Goal: Navigation & Orientation: Find specific page/section

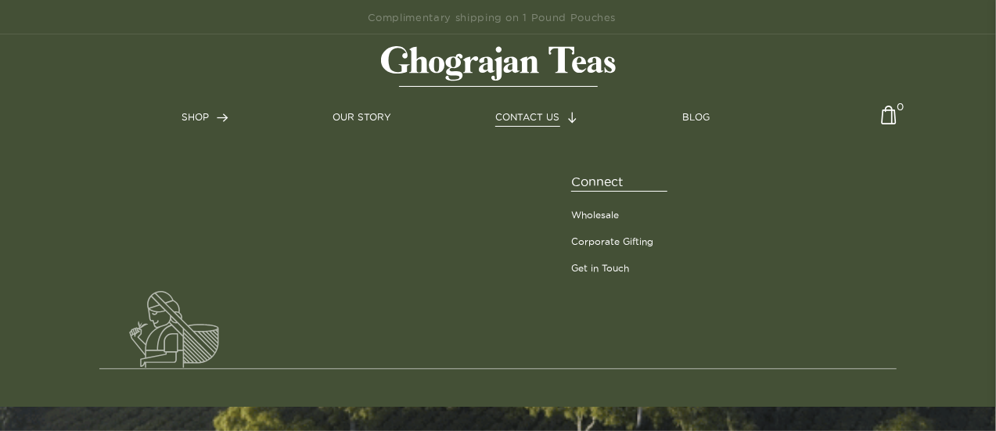
click at [537, 112] on span "CONTACT US" at bounding box center [527, 117] width 64 height 10
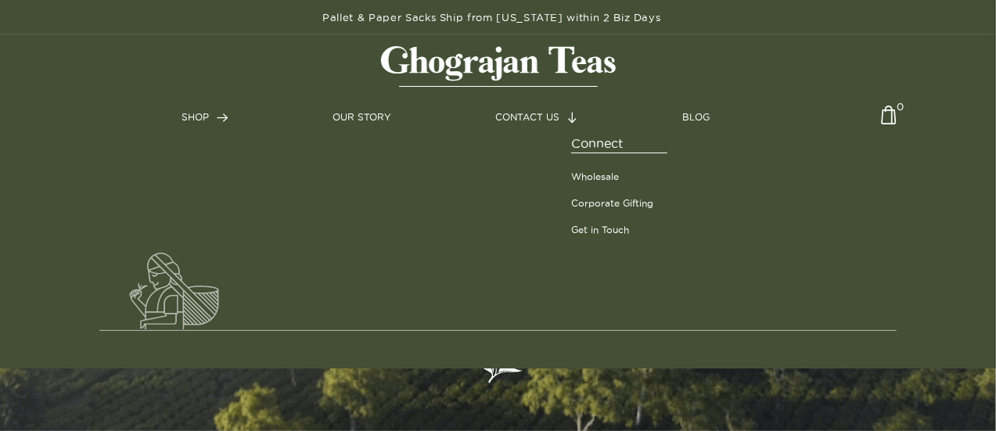
drag, startPoint x: 574, startPoint y: 117, endPoint x: 576, endPoint y: 124, distance: 8.2
click at [575, 117] on img at bounding box center [572, 118] width 9 height 12
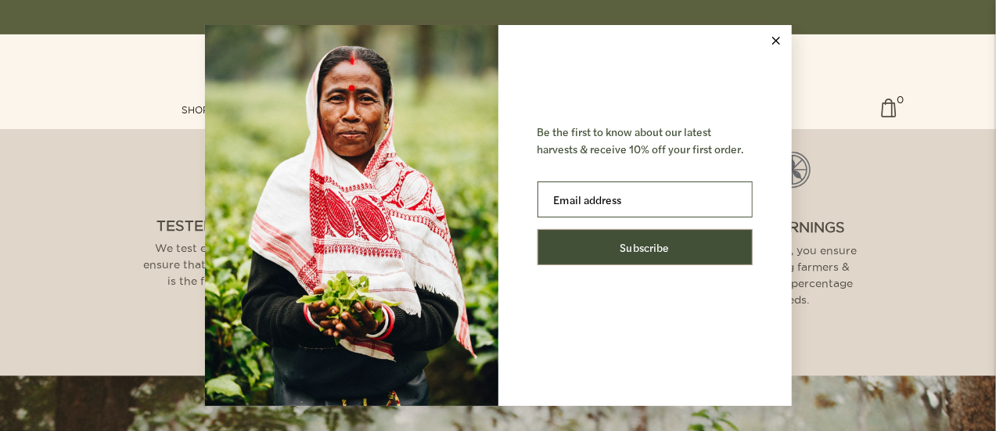
scroll to position [1564, 0]
click at [777, 40] on icon at bounding box center [776, 41] width 8 height 8
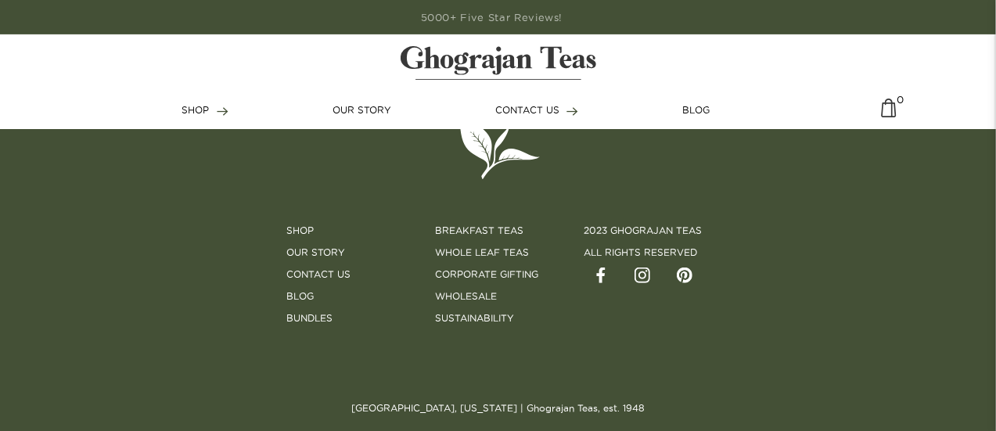
scroll to position [3742, 0]
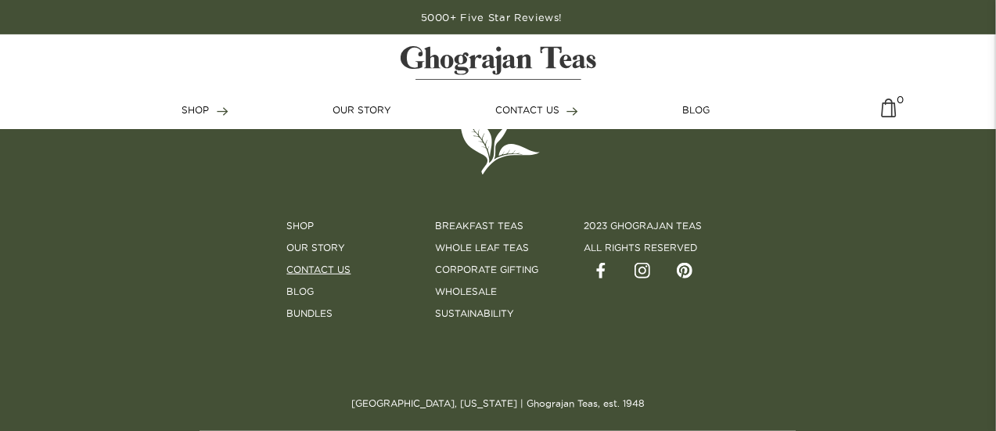
click at [332, 268] on link "Contact Us" at bounding box center [319, 270] width 64 height 14
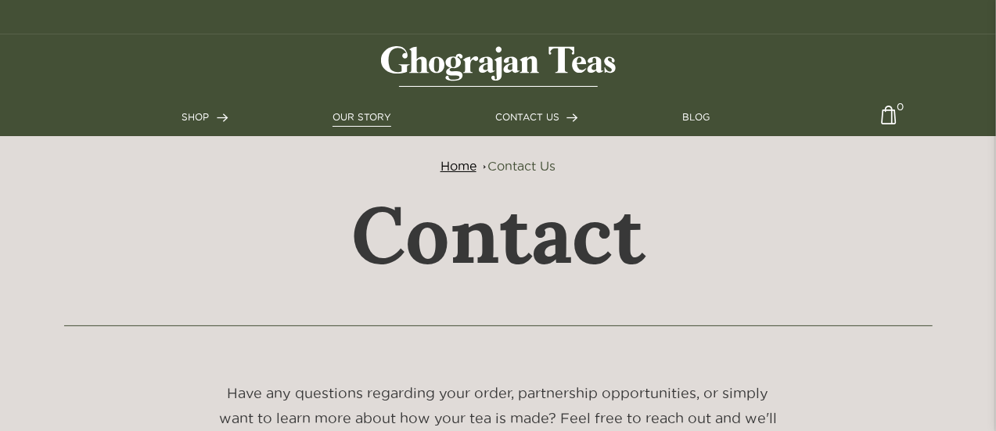
click at [347, 120] on link "OUR STORY" at bounding box center [361, 117] width 59 height 14
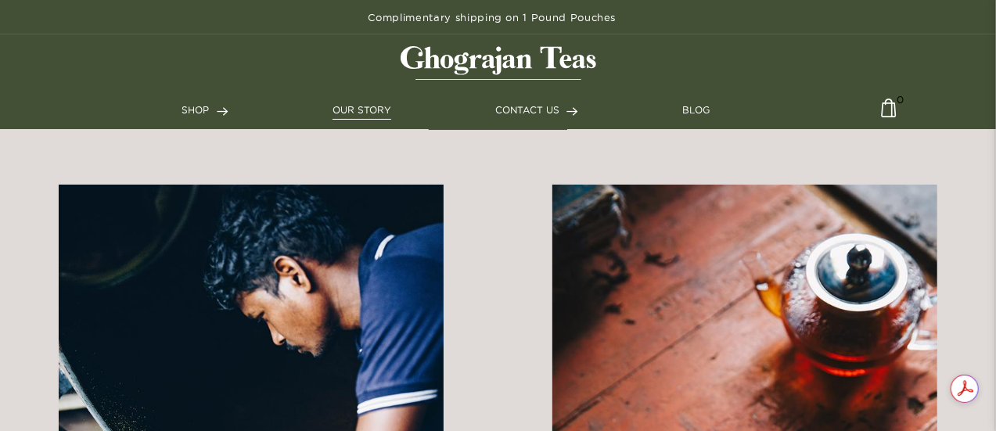
click at [353, 111] on link "OUR STORY" at bounding box center [361, 110] width 59 height 14
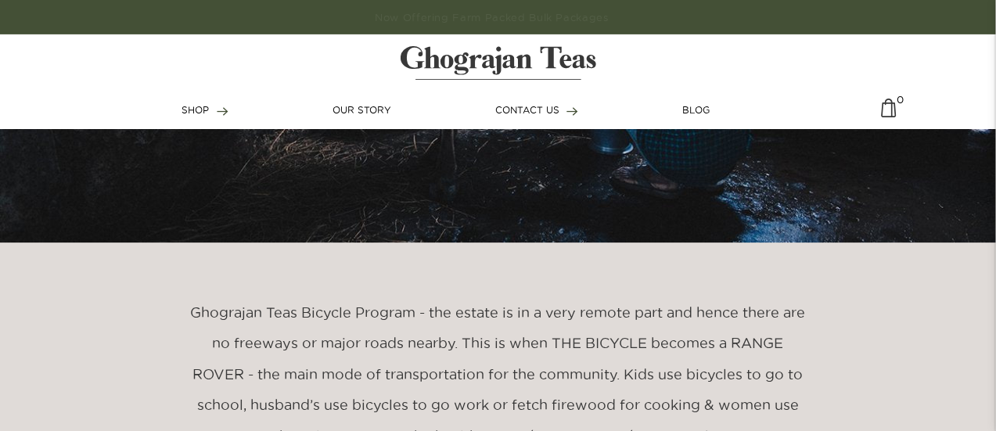
scroll to position [2581, 0]
